Goal: Task Accomplishment & Management: Manage account settings

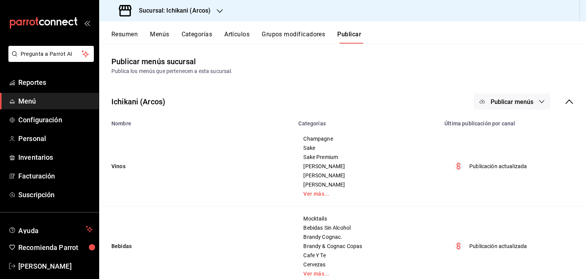
click at [239, 32] on button "Artículos" at bounding box center [236, 37] width 25 height 13
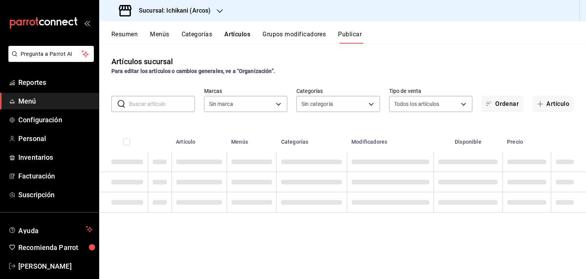
type input "5b36b593-4404-40a8-ab52-4e9fd09f90e2"
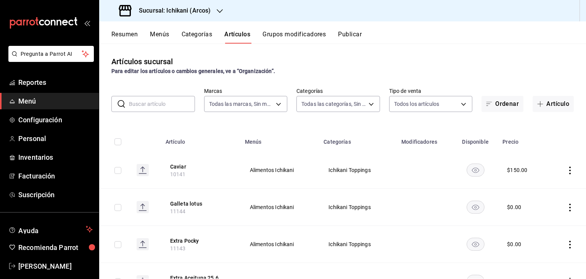
type input "082e5db2-b2e4-4ea4-81ab-d0dab4d15ad6,1675a30c-ad4c-4004-bd69-306a5eee9bbe,0b9f1…"
click at [347, 34] on button "Publicar" at bounding box center [350, 37] width 24 height 13
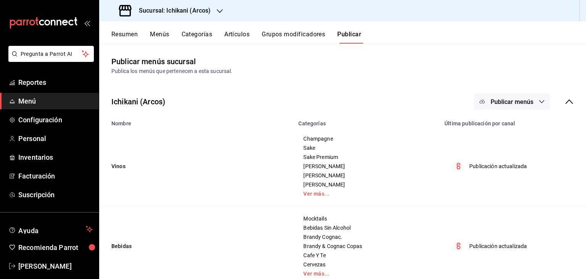
click at [528, 106] on button "Publicar menús" at bounding box center [512, 101] width 76 height 16
click at [498, 126] on div at bounding box center [488, 126] width 21 height 12
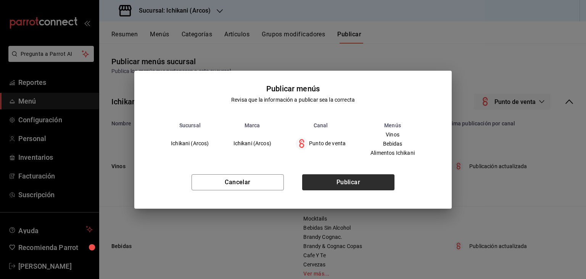
drag, startPoint x: 347, startPoint y: 197, endPoint x: 360, endPoint y: 181, distance: 20.9
click at [347, 196] on div "Cancelar Publicar" at bounding box center [293, 185] width 318 height 47
click at [360, 181] on button "Publicar" at bounding box center [348, 182] width 92 height 16
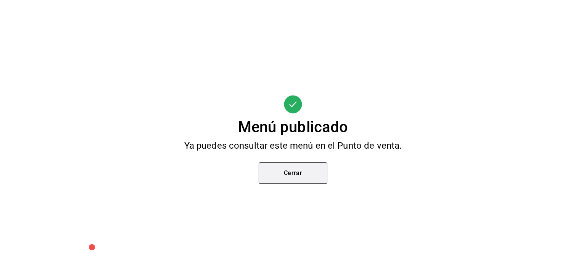
click at [300, 173] on button "Cerrar" at bounding box center [293, 172] width 69 height 21
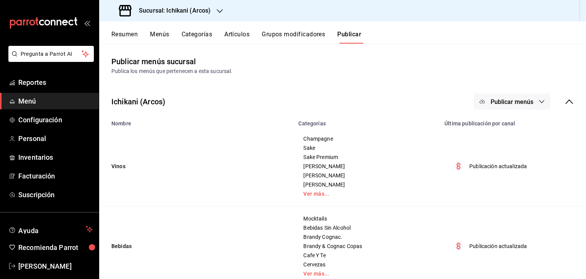
click at [235, 36] on button "Artículos" at bounding box center [236, 37] width 25 height 13
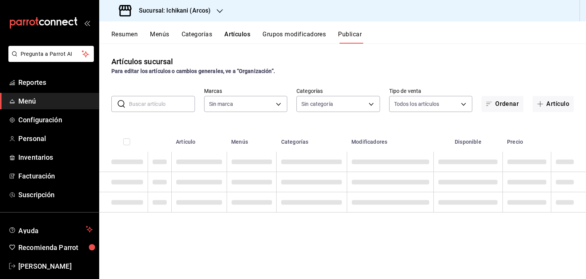
type input "5b36b593-4404-40a8-ab52-4e9fd09f90e2"
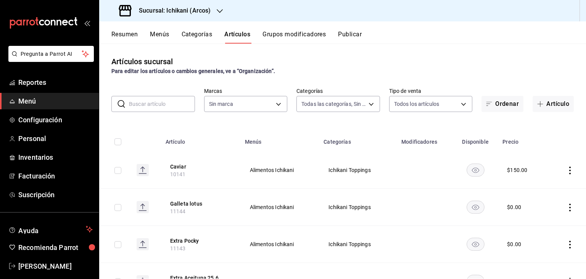
type input "082e5db2-b2e4-4ea4-81ab-d0dab4d15ad6,1675a30c-ad4c-4004-bd69-306a5eee9bbe,0b9f1…"
type input "5b36b593-4404-40a8-ab52-4e9fd09f90e2"
click at [179, 100] on input "text" at bounding box center [162, 103] width 66 height 15
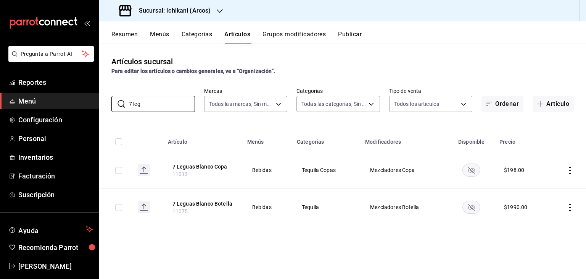
type input "7 leg"
click at [478, 172] on rect "availability-product" at bounding box center [472, 169] width 18 height 13
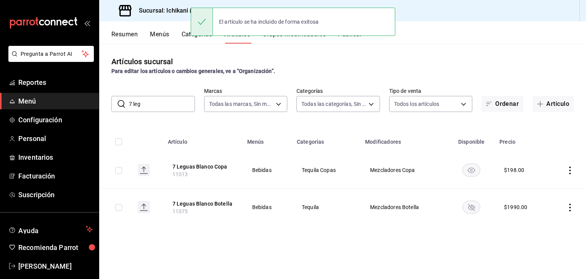
click at [348, 39] on button "Publicar" at bounding box center [350, 37] width 24 height 13
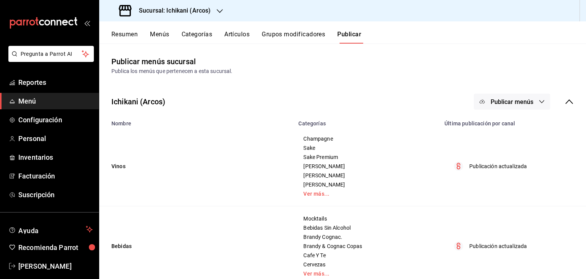
click at [497, 109] on button "Publicar menús" at bounding box center [512, 101] width 76 height 16
click at [495, 124] on div at bounding box center [488, 126] width 21 height 12
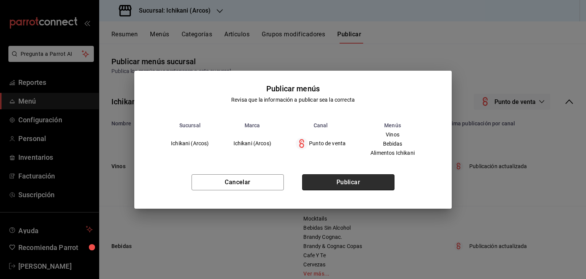
click at [357, 185] on button "Publicar" at bounding box center [348, 182] width 92 height 16
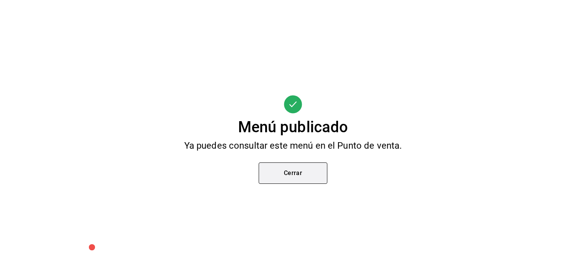
click at [286, 174] on button "Cerrar" at bounding box center [293, 172] width 69 height 21
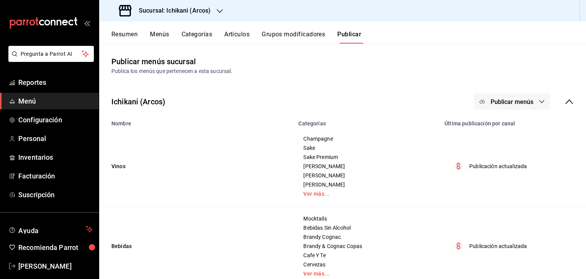
click at [246, 35] on button "Artículos" at bounding box center [236, 37] width 25 height 13
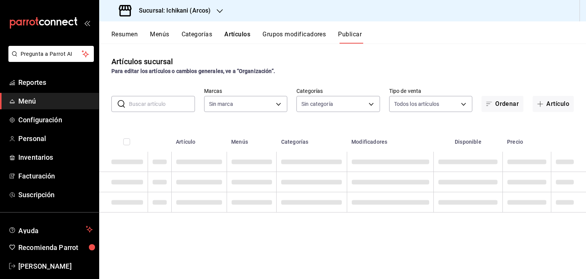
type input "5b36b593-4404-40a8-ab52-4e9fd09f90e2"
click at [147, 98] on input "text" at bounding box center [162, 103] width 66 height 15
type input "5b36b593-4404-40a8-ab52-4e9fd09f90e2"
type input "082e5db2-b2e4-4ea4-81ab-d0dab4d15ad6,1675a30c-ad4c-4004-bd69-306a5eee9bbe,0b9f1…"
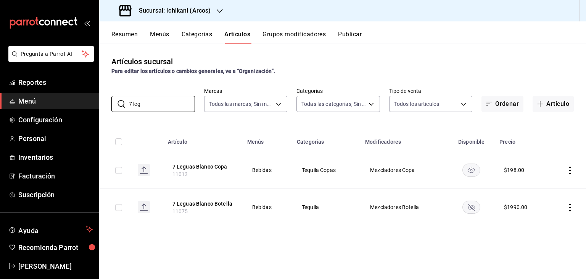
type input "7 leg"
click at [524, 56] on div "Artículos sucursal Para editar los artículos o cambios generales, ve a “Organiz…" at bounding box center [342, 65] width 487 height 19
click at [197, 6] on div "Sucursal: Ichikani (Arcos)" at bounding box center [165, 10] width 121 height 21
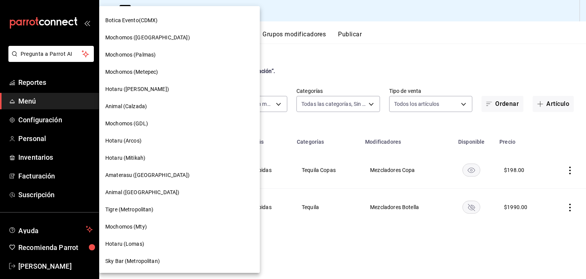
scroll to position [38, 0]
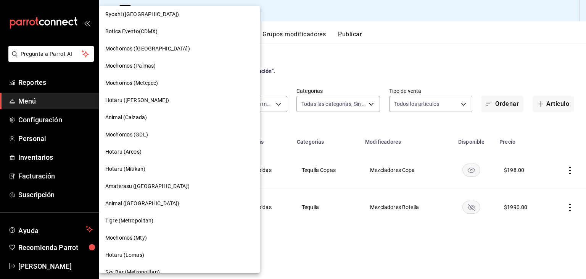
click at [167, 145] on div "Hotaru (Arcos)" at bounding box center [179, 151] width 161 height 17
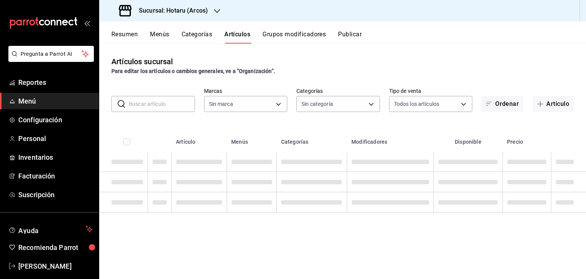
type input "63fd3758-a1b5-4c03-9065-df3279ac1636,22e90613-d08a-4757-a76e-a905fd2e086b,00e97…"
type input "af0fa7ff-854a-4bfb-817f-8061951aea4b,98c40ba0-5fcc-40b0-ad47-58e6283fb45d,d8773…"
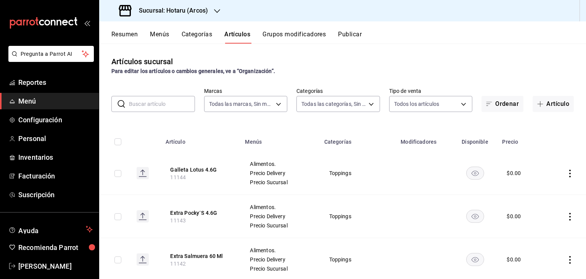
click at [154, 110] on input "text" at bounding box center [162, 103] width 66 height 15
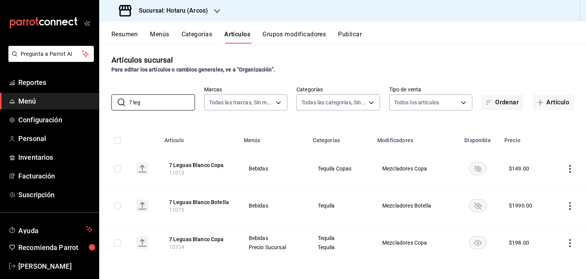
scroll to position [2, 0]
type input "7 leg"
click at [478, 167] on rect "availability-product" at bounding box center [478, 167] width 18 height 13
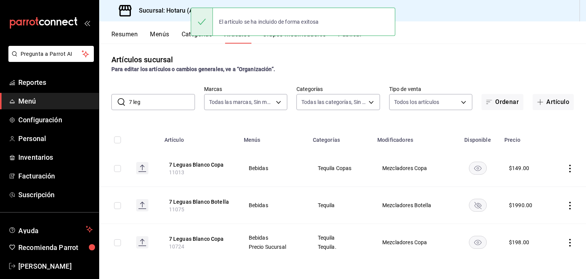
click at [566, 168] on icon "actions" at bounding box center [570, 168] width 8 height 8
click at [539, 185] on span "Editar" at bounding box center [542, 186] width 20 height 8
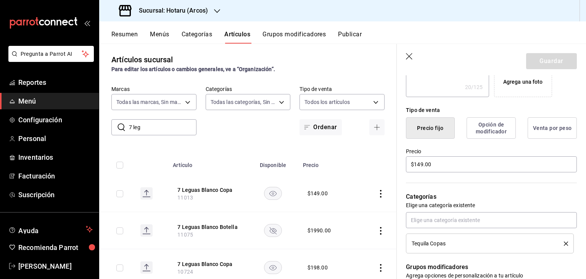
scroll to position [114, 0]
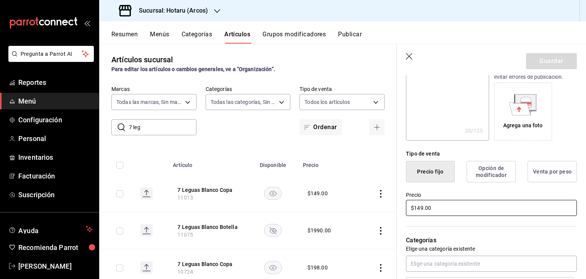
drag, startPoint x: 442, startPoint y: 205, endPoint x: 296, endPoint y: 203, distance: 146.2
click at [329, 205] on main "Artículos sucursal Para editar los artículos o cambios generales, ve a “Organiz…" at bounding box center [342, 161] width 487 height 235
type textarea "x"
type input "$1.00"
type textarea "x"
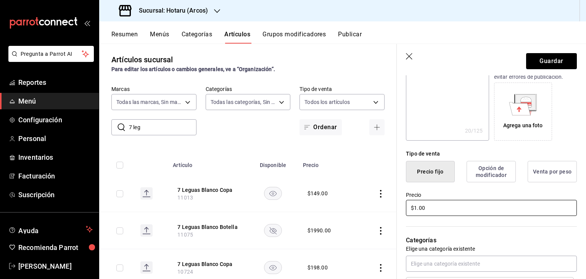
type input "$19.00"
type textarea "x"
type input "$198.00"
click at [557, 60] on button "Guardar" at bounding box center [551, 61] width 51 height 16
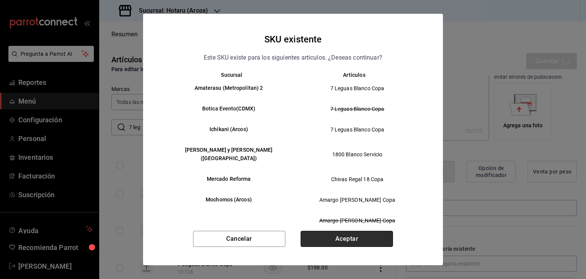
click at [361, 232] on button "Aceptar" at bounding box center [347, 239] width 92 height 16
type textarea "x"
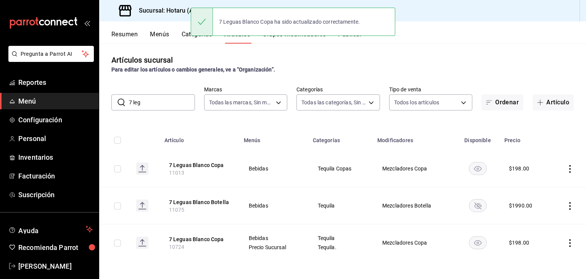
scroll to position [2, 0]
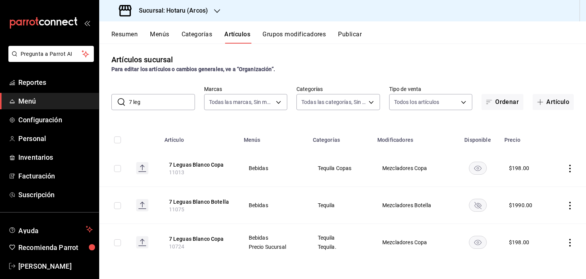
click at [566, 239] on icon "actions" at bounding box center [570, 243] width 8 height 8
click at [532, 224] on span "Editar" at bounding box center [542, 227] width 20 height 8
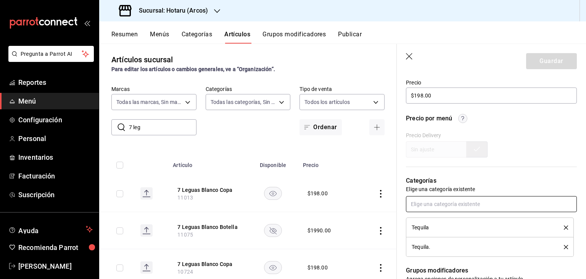
scroll to position [229, 0]
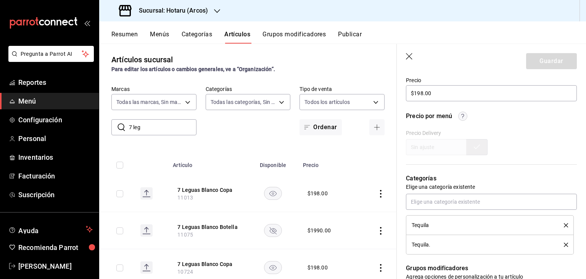
click at [564, 224] on icon "delete" at bounding box center [566, 225] width 4 height 4
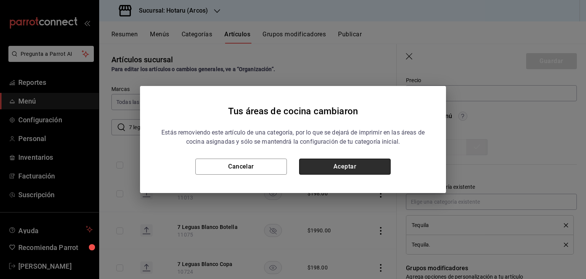
click at [354, 166] on button "Aceptar" at bounding box center [345, 166] width 92 height 16
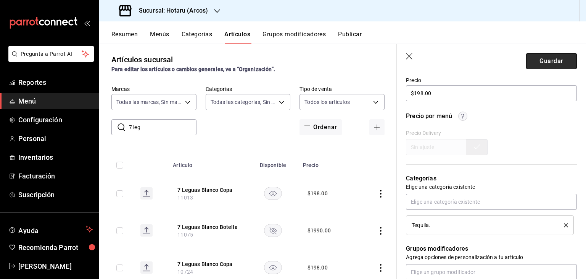
click at [554, 58] on button "Guardar" at bounding box center [551, 61] width 51 height 16
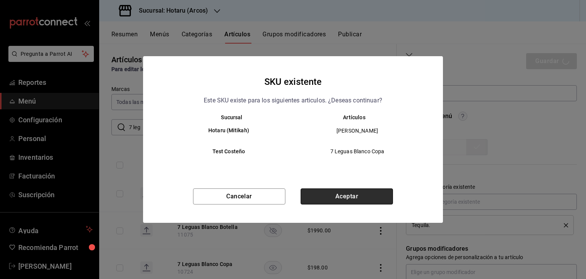
click at [365, 195] on button "Aceptar" at bounding box center [347, 196] width 92 height 16
type textarea "x"
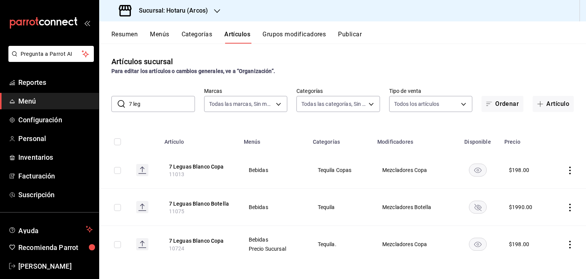
click at [567, 243] on icon "actions" at bounding box center [570, 244] width 8 height 8
click at [533, 224] on span "Editar" at bounding box center [542, 227] width 20 height 8
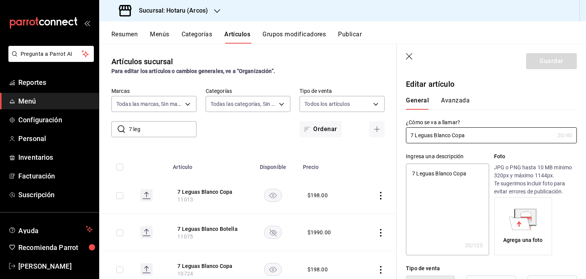
type textarea "x"
type input "$198.00"
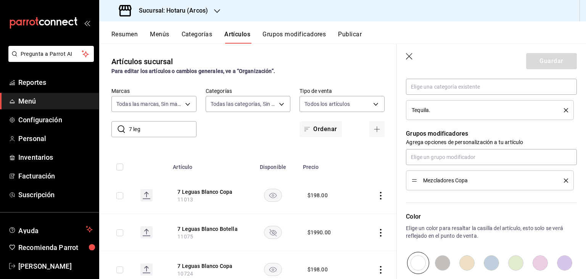
scroll to position [434, 0]
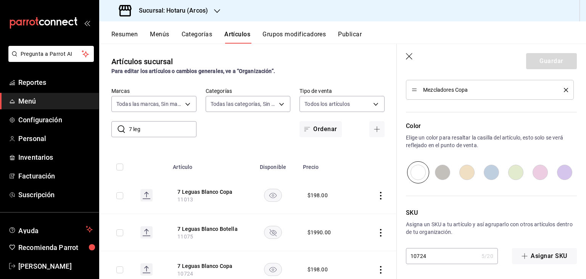
click at [319, 200] on td "$ 198.00" at bounding box center [327, 195] width 58 height 37
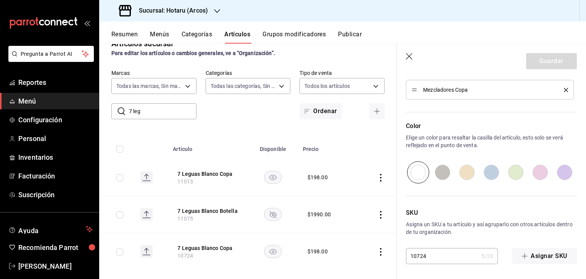
scroll to position [27, 0]
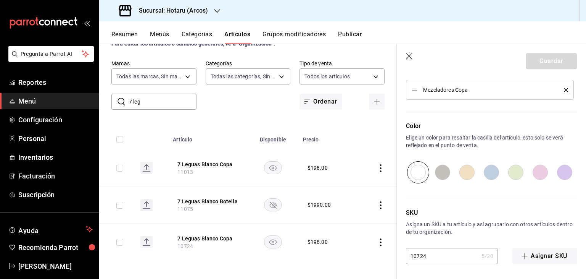
click at [183, 243] on span "10724" at bounding box center [185, 246] width 16 height 6
click at [408, 55] on icon "button" at bounding box center [409, 56] width 6 height 6
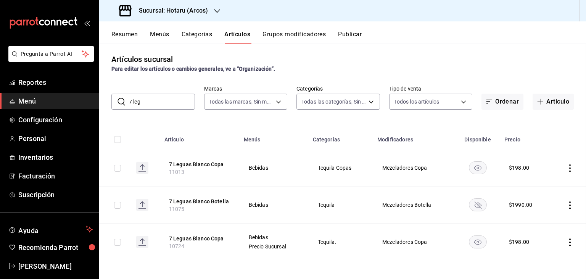
scroll to position [2, 0]
click at [566, 165] on icon "actions" at bounding box center [570, 168] width 8 height 8
click at [525, 181] on icon at bounding box center [522, 185] width 9 height 9
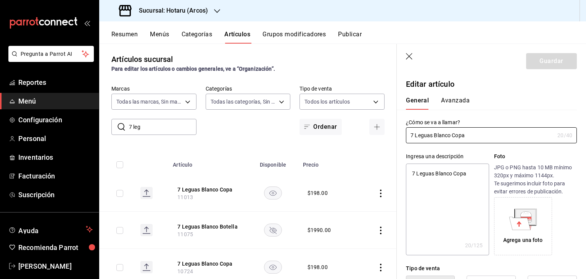
type textarea "x"
type input "$198.00"
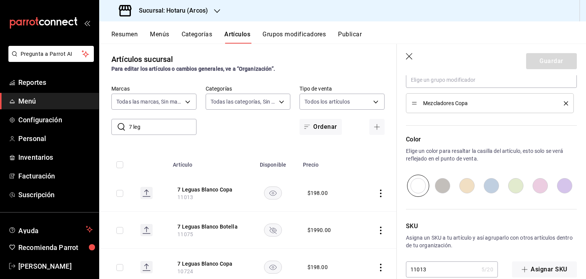
scroll to position [382, 0]
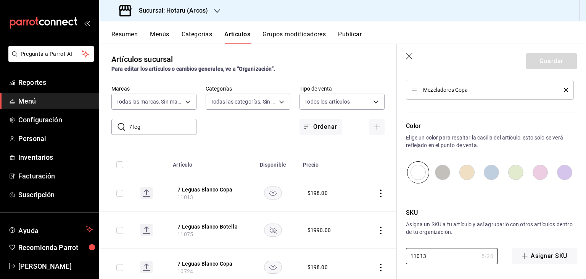
drag, startPoint x: 395, startPoint y: 256, endPoint x: 169, endPoint y: 256, distance: 225.5
click at [168, 258] on main "Artículos sucursal Para editar los artículos o cambios generales, ve a “Organiz…" at bounding box center [342, 161] width 487 height 235
type textarea "x"
type input "1"
type textarea "x"
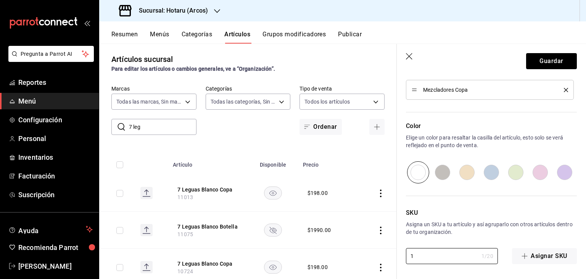
type input "10"
type textarea "x"
type input "107"
type textarea "x"
type input "1072"
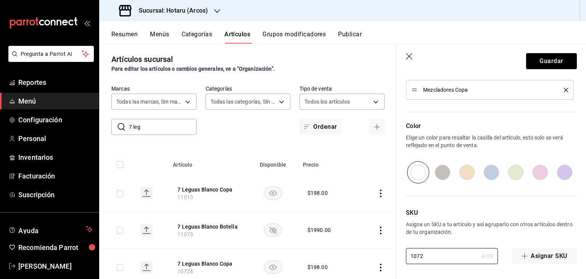
type textarea "x"
type input "10724"
type textarea "x"
type input "10724"
click at [543, 66] on button "Guardar" at bounding box center [551, 61] width 51 height 16
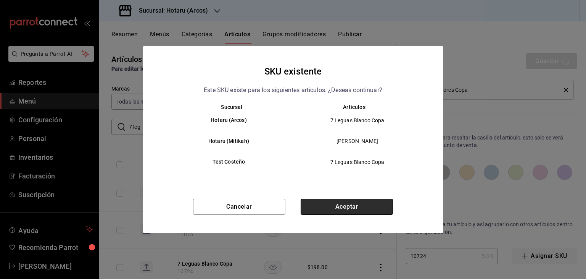
click at [349, 203] on button "Aceptar" at bounding box center [347, 206] width 92 height 16
type textarea "x"
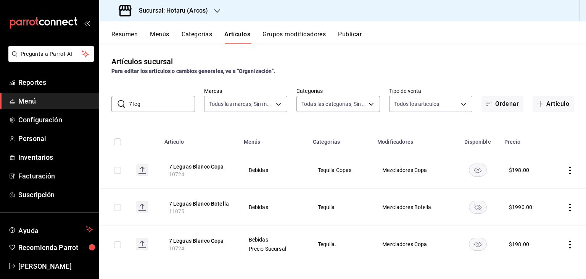
click at [342, 34] on button "Publicar" at bounding box center [350, 37] width 24 height 13
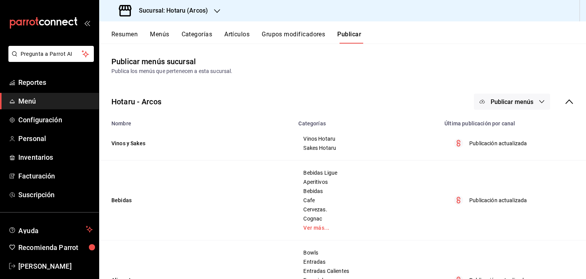
click at [518, 108] on button "Publicar menús" at bounding box center [512, 101] width 76 height 16
click at [501, 122] on li "Punto de venta" at bounding box center [507, 126] width 70 height 21
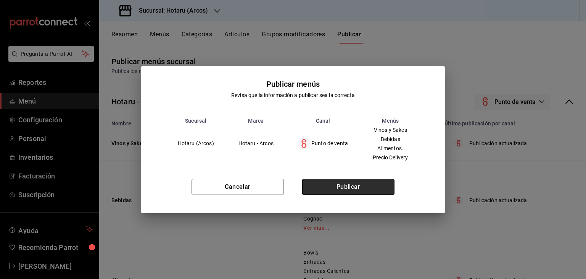
click at [363, 185] on button "Publicar" at bounding box center [348, 187] width 92 height 16
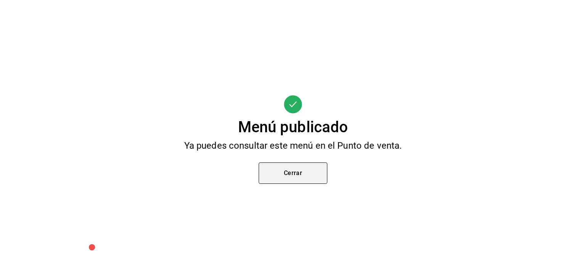
click at [291, 177] on button "Cerrar" at bounding box center [293, 172] width 69 height 21
